Goal: Transaction & Acquisition: Purchase product/service

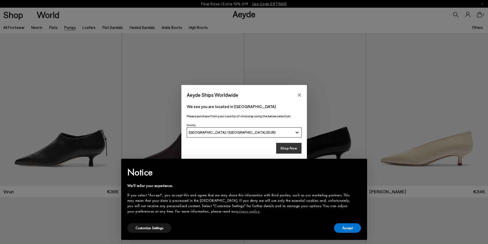
click at [289, 148] on button "Shop Now" at bounding box center [288, 148] width 25 height 11
click at [349, 231] on button "Accept" at bounding box center [347, 227] width 27 height 9
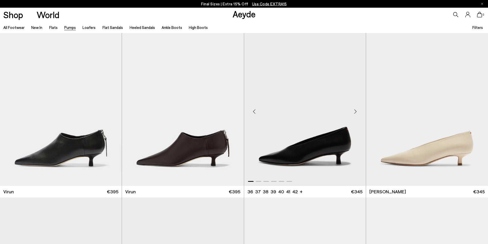
scroll to position [154, 0]
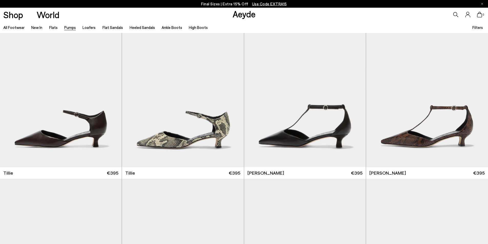
scroll to position [640, 0]
